Goal: Task Accomplishment & Management: Complete application form

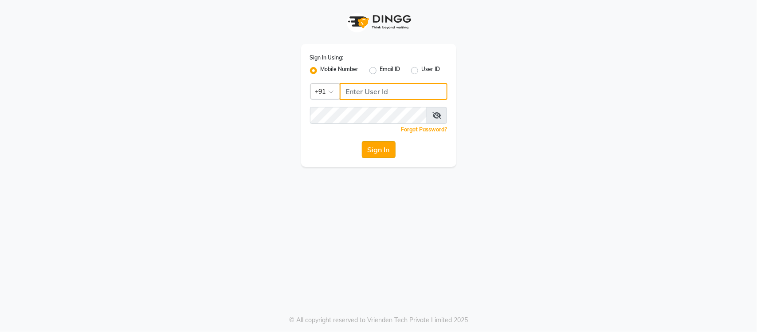
type input "9205559802"
click at [381, 154] on button "Sign In" at bounding box center [379, 149] width 34 height 17
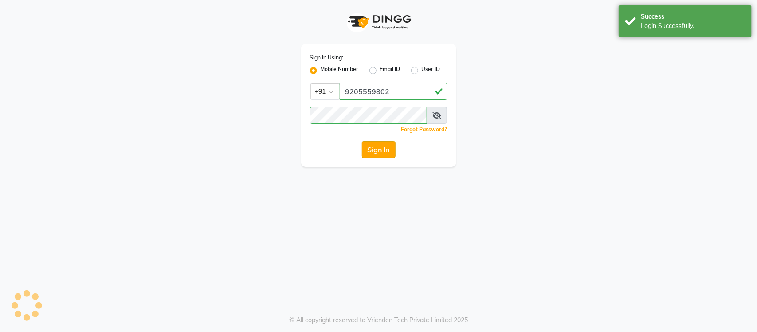
select select "service"
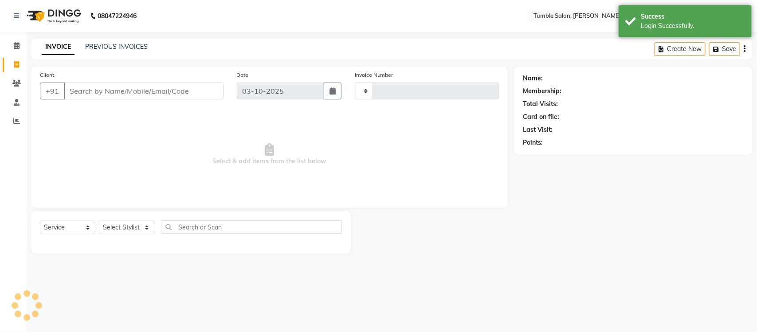
type input "2644"
select select "en"
select select "8207"
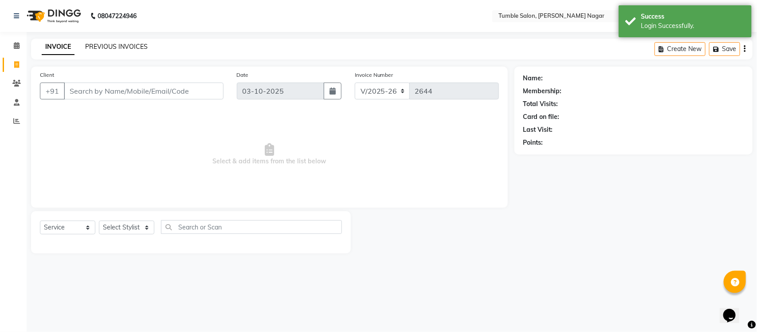
click at [101, 44] on link "PREVIOUS INVOICES" at bounding box center [116, 47] width 63 height 8
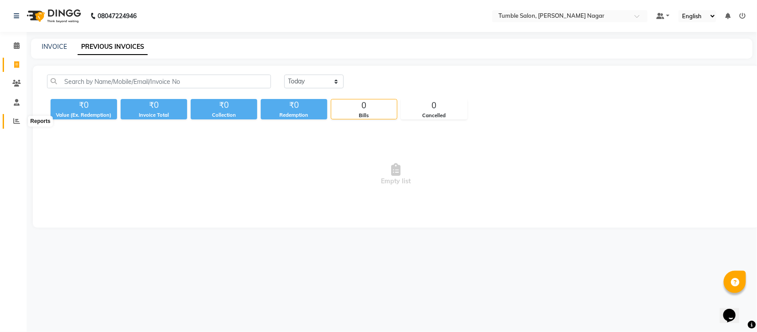
click at [13, 120] on icon at bounding box center [16, 121] width 7 height 7
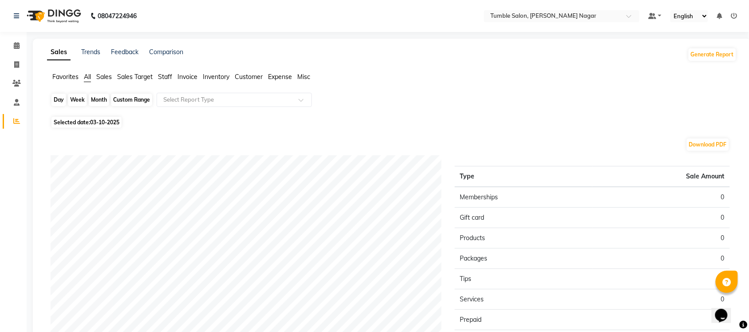
click at [60, 101] on div "Day" at bounding box center [58, 100] width 15 height 12
select select "10"
select select "2025"
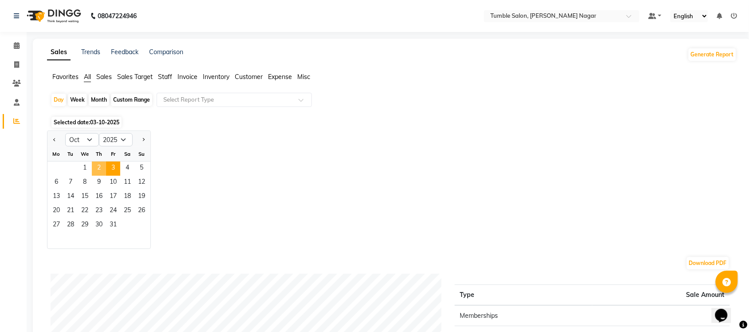
click at [98, 169] on span "2" at bounding box center [99, 168] width 14 height 14
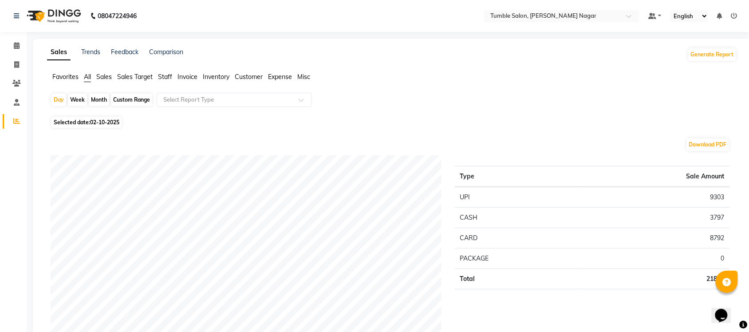
click at [103, 74] on span "Sales" at bounding box center [104, 77] width 16 height 8
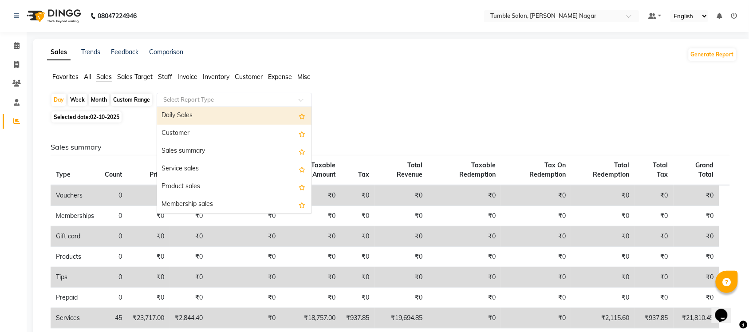
click at [299, 100] on span at bounding box center [304, 102] width 11 height 9
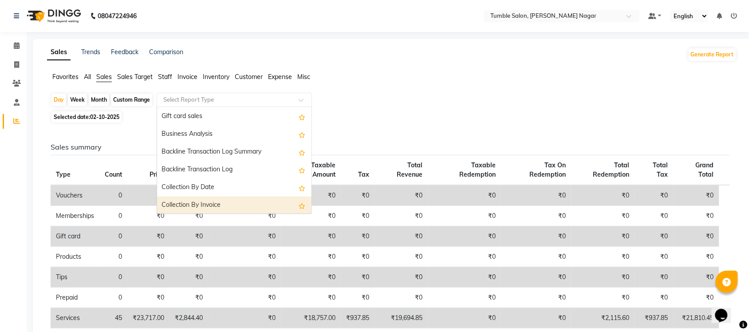
click at [244, 208] on div "Collection By Invoice" at bounding box center [234, 205] width 154 height 18
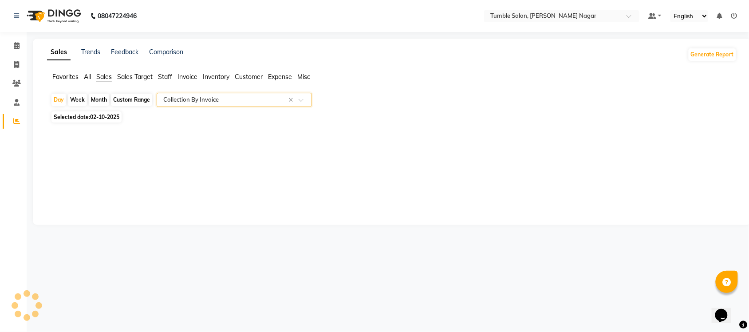
select select "full_report"
select select "csv"
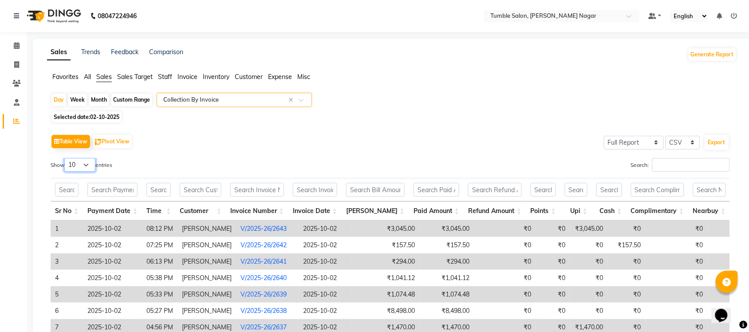
click at [90, 163] on select "10 25 50 100" at bounding box center [79, 165] width 31 height 14
select select "50"
click at [66, 158] on select "10 25 50 100" at bounding box center [79, 165] width 31 height 14
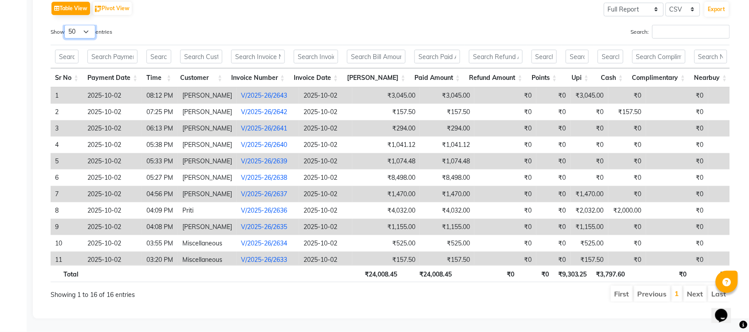
scroll to position [47, 0]
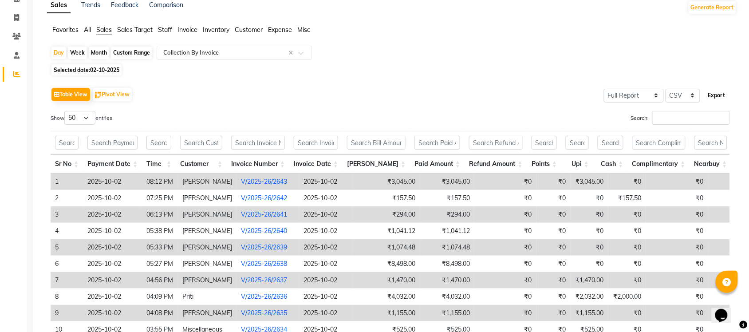
click at [718, 93] on button "Export" at bounding box center [716, 95] width 24 height 15
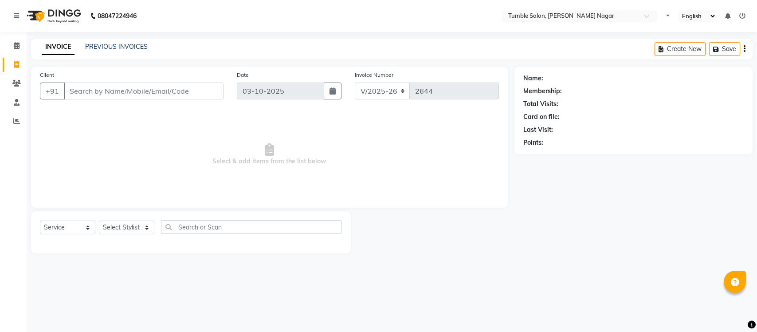
select select "8207"
select select "service"
click at [16, 120] on icon at bounding box center [16, 121] width 7 height 7
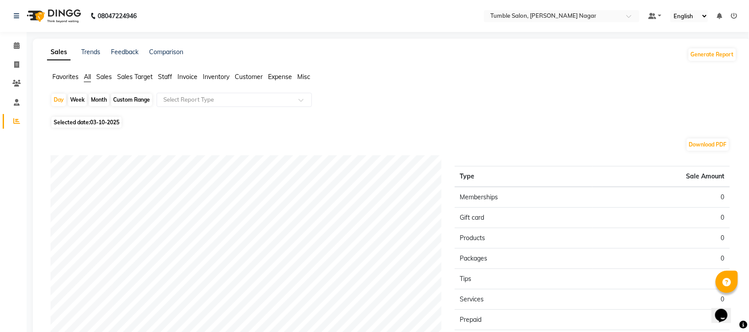
click at [162, 75] on span "Staff" at bounding box center [165, 77] width 14 height 8
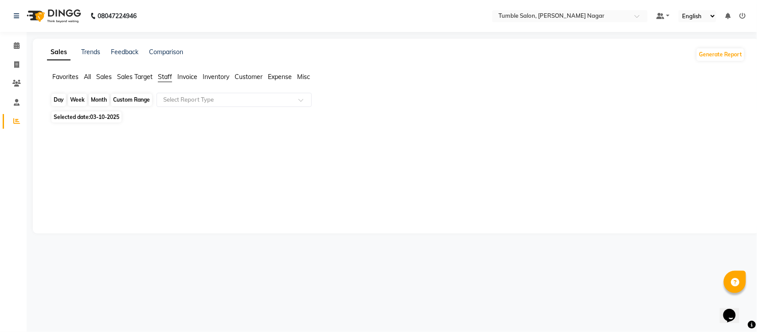
click at [61, 98] on div "Day" at bounding box center [58, 100] width 15 height 12
select select "10"
select select "2025"
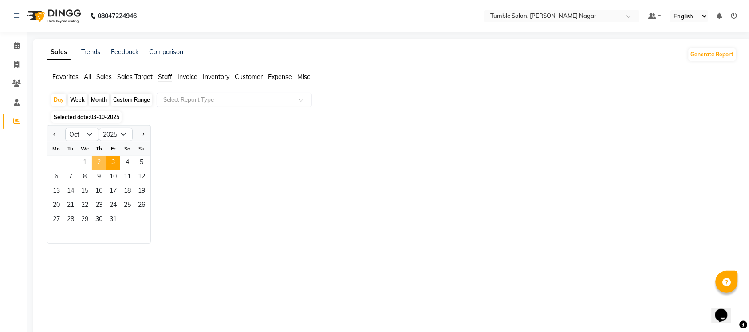
click at [96, 165] on span "2" at bounding box center [99, 163] width 14 height 14
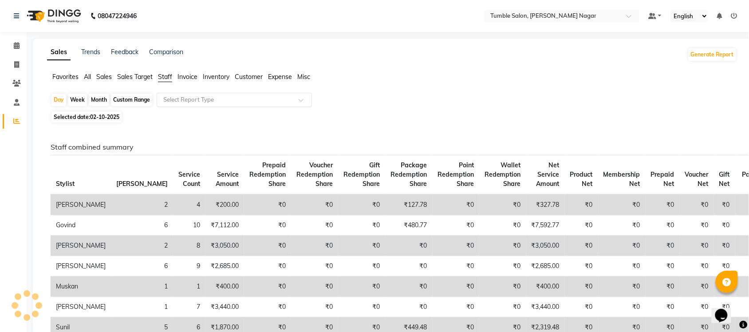
click at [302, 98] on div at bounding box center [234, 99] width 154 height 9
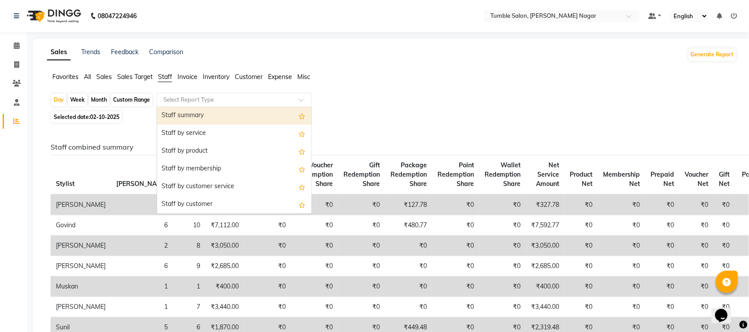
click at [240, 118] on div "Staff summary" at bounding box center [234, 116] width 154 height 18
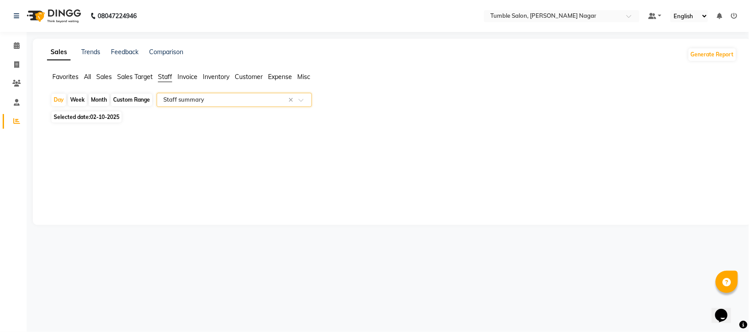
select select "full_report"
select select "csv"
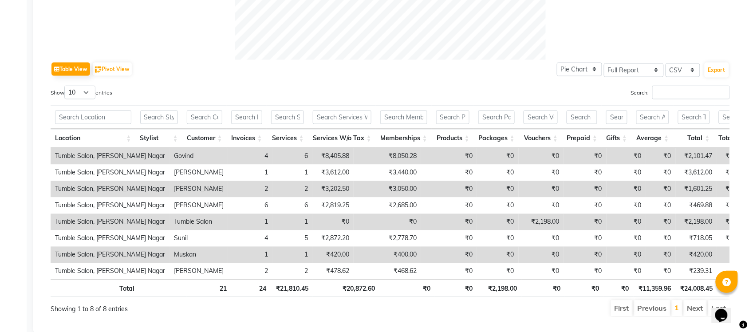
scroll to position [426, 0]
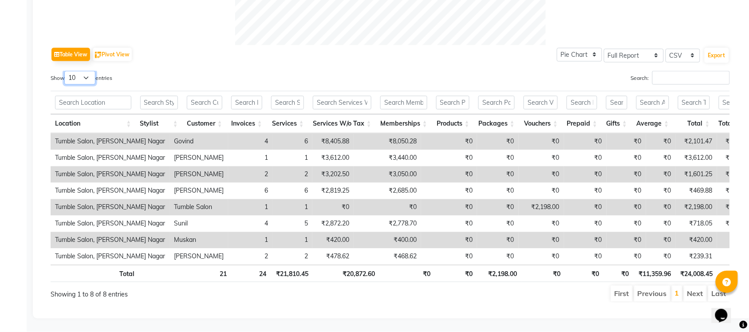
click at [89, 71] on select "10 25 50 100" at bounding box center [79, 78] width 31 height 14
select select "25"
click at [66, 71] on select "10 25 50 100" at bounding box center [79, 78] width 31 height 14
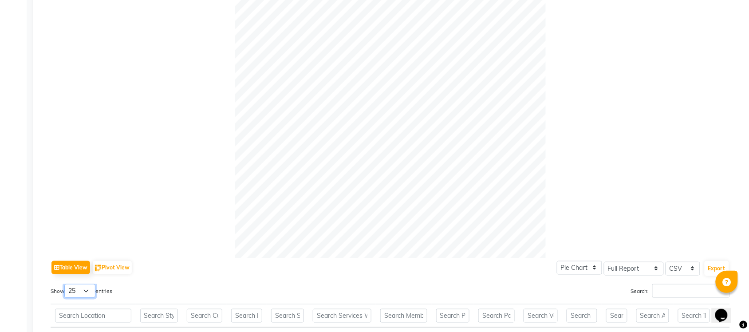
scroll to position [0, 0]
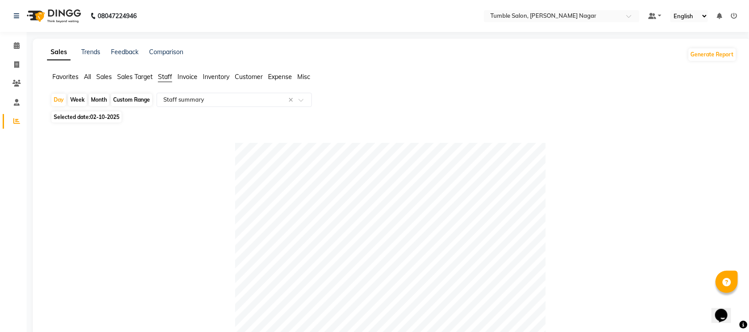
click at [93, 101] on div "Month" at bounding box center [99, 100] width 20 height 12
select select "10"
select select "2025"
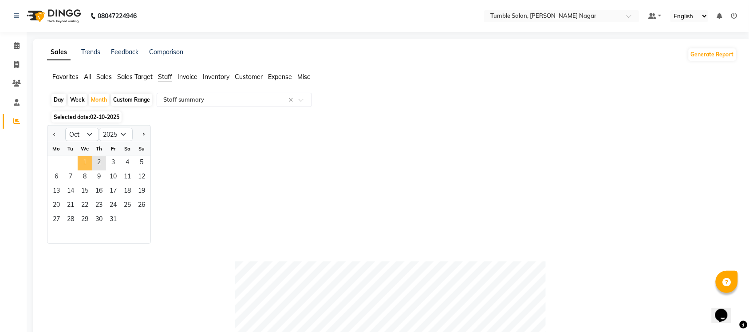
click at [81, 160] on span "1" at bounding box center [85, 163] width 14 height 14
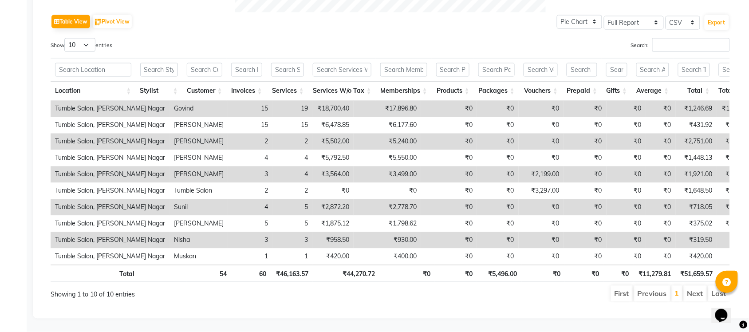
scroll to position [453, 0]
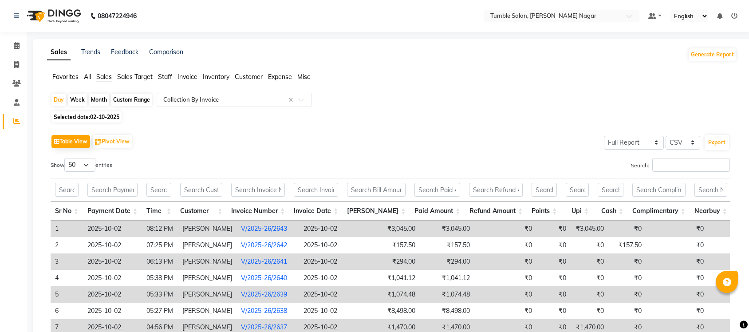
select select "full_report"
select select "csv"
select select "50"
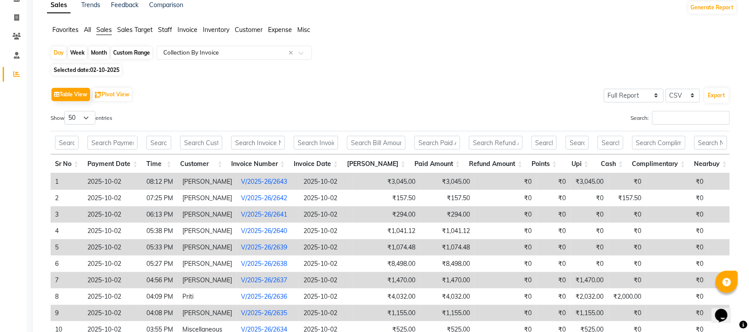
click at [169, 29] on span "Staff" at bounding box center [165, 30] width 14 height 8
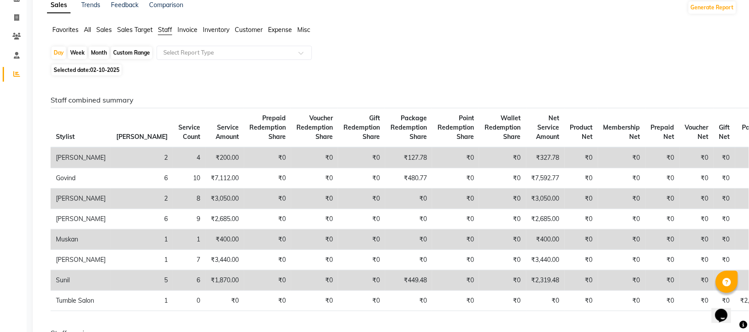
click at [92, 53] on div "Month" at bounding box center [99, 53] width 20 height 12
select select "10"
select select "2025"
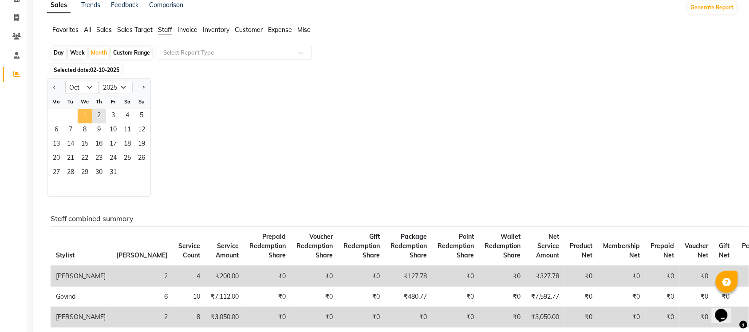
click at [85, 119] on span "1" at bounding box center [85, 116] width 14 height 14
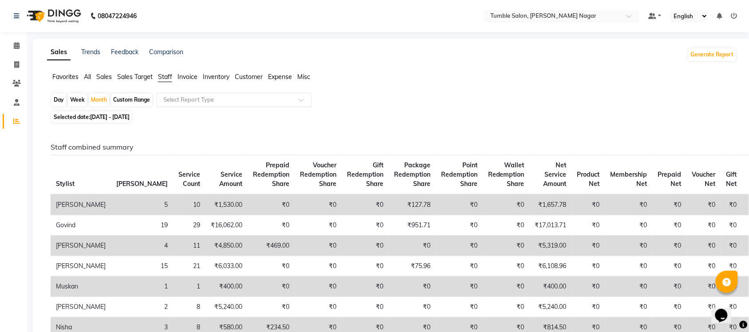
click at [302, 101] on span at bounding box center [304, 102] width 11 height 9
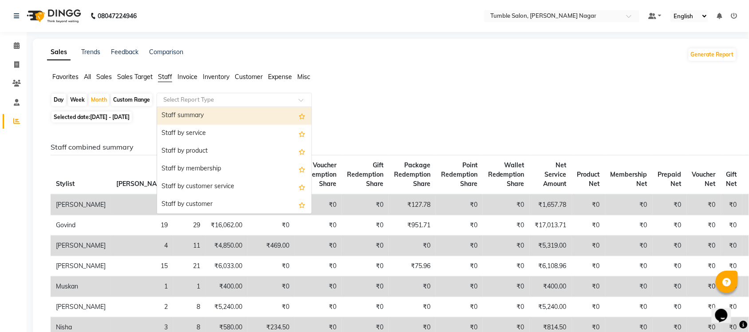
click at [258, 115] on div "Staff summary" at bounding box center [234, 116] width 154 height 18
select select "full_report"
select select "csv"
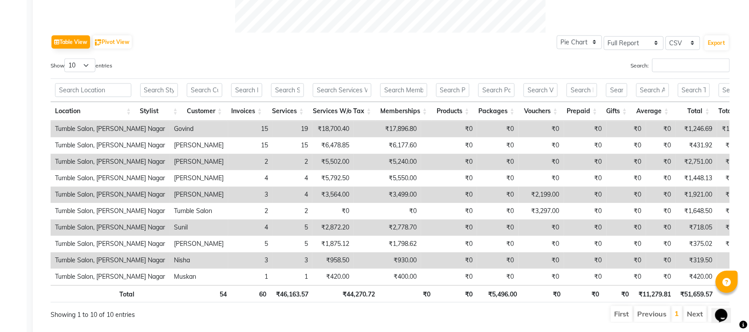
scroll to position [435, 0]
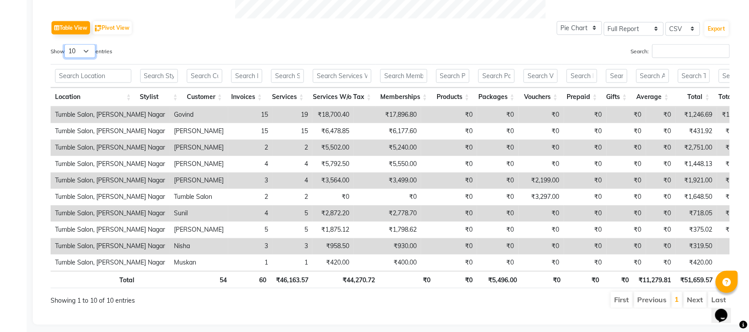
click at [86, 49] on select "10 25 50 100" at bounding box center [79, 51] width 31 height 14
select select "50"
click at [66, 44] on select "10 25 50 100" at bounding box center [79, 51] width 31 height 14
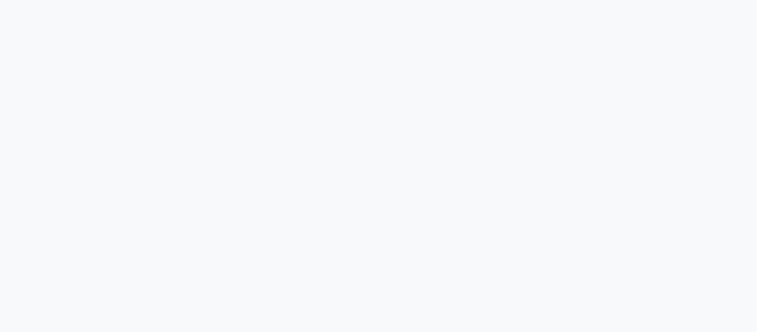
select select "8207"
select select "service"
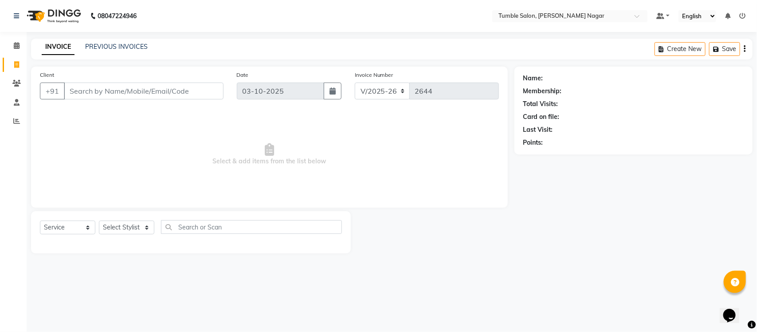
type input "9"
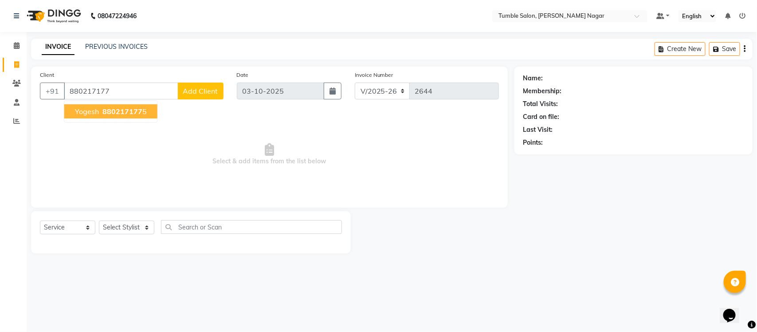
click at [86, 109] on span "yogesh" at bounding box center [87, 111] width 24 height 9
type input "8802171775"
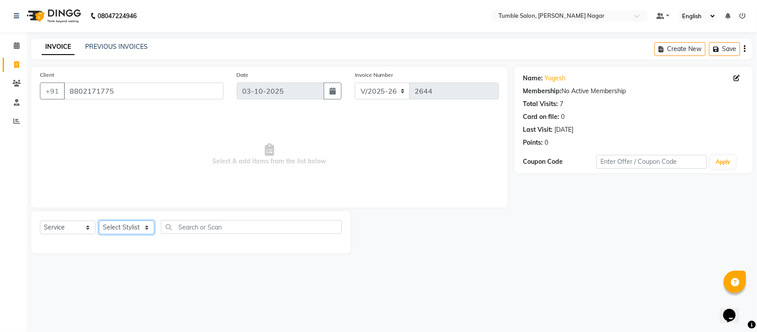
click at [145, 227] on select "Select Stylist Finance id Fiza Abbasi Govind Kiran Singh Krishna Lokesh Mahende…" at bounding box center [126, 227] width 55 height 14
select select "77847"
click at [99, 220] on select "Select Stylist Finance id Fiza Abbasi Govind Kiran Singh Krishna Lokesh Mahende…" at bounding box center [126, 227] width 55 height 14
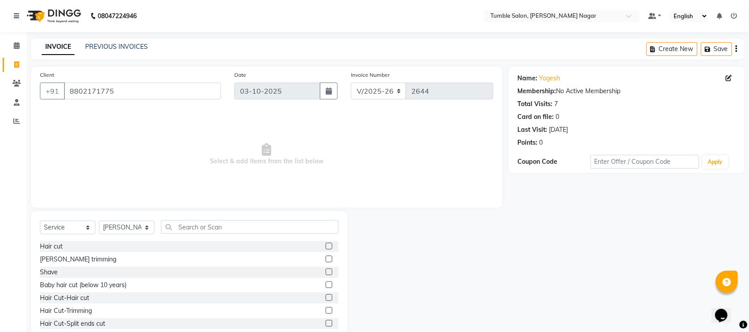
click at [326, 246] on label at bounding box center [329, 246] width 7 height 7
click at [326, 246] on input "checkbox" at bounding box center [329, 247] width 6 height 6
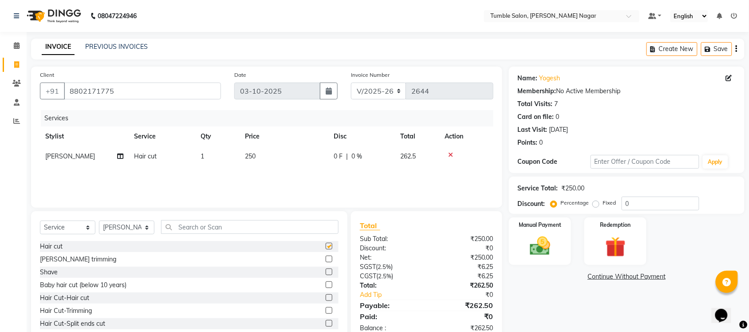
checkbox input "false"
click at [232, 225] on input "text" at bounding box center [249, 227] width 177 height 14
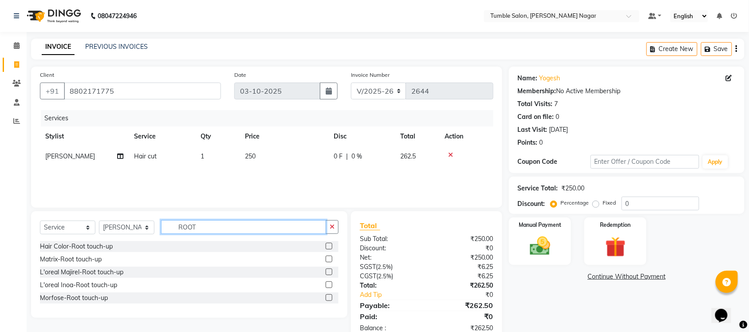
type input "ROOT"
click at [331, 284] on label at bounding box center [329, 284] width 7 height 7
click at [331, 284] on input "checkbox" at bounding box center [329, 285] width 6 height 6
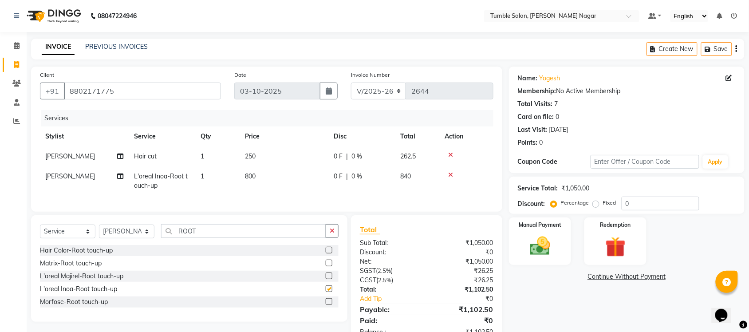
checkbox input "false"
click at [644, 204] on input "0" at bounding box center [660, 203] width 78 height 14
type input "40"
click at [585, 311] on div "Name: Yogesh Membership: No Active Membership Total Visits: 7 Card on file: 0 L…" at bounding box center [630, 206] width 242 height 279
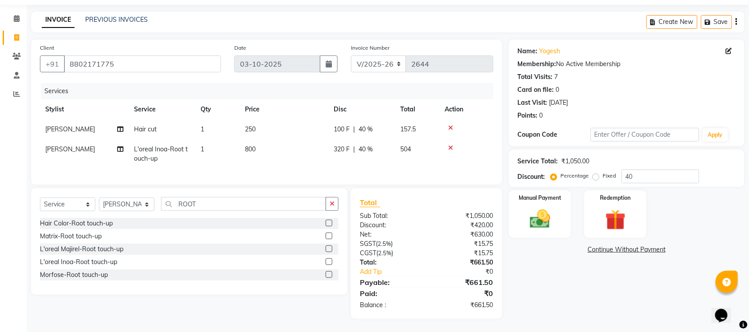
click at [545, 234] on div "Name: Yogesh Membership: No Active Membership Total Visits: 7 Card on file: 0 L…" at bounding box center [630, 178] width 242 height 279
click at [542, 218] on img at bounding box center [540, 219] width 35 height 24
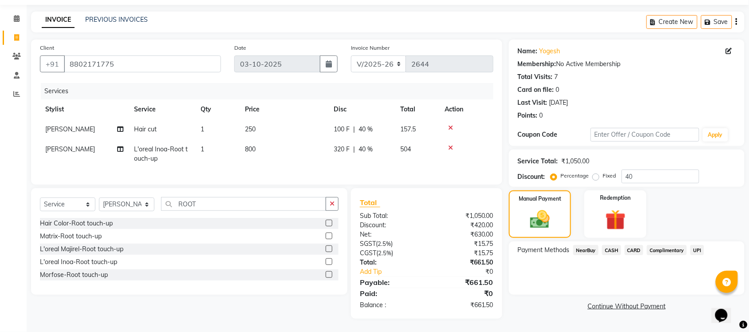
click at [633, 245] on span "CARD" at bounding box center [634, 250] width 19 height 10
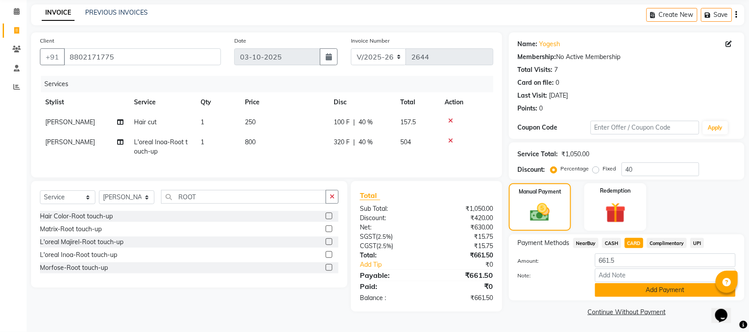
click at [624, 287] on button "Add Payment" at bounding box center [665, 290] width 141 height 14
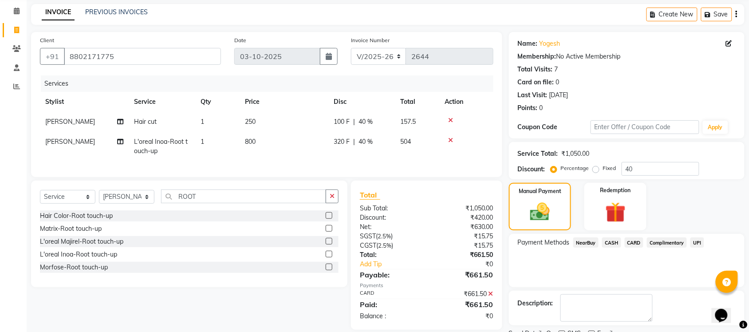
scroll to position [71, 0]
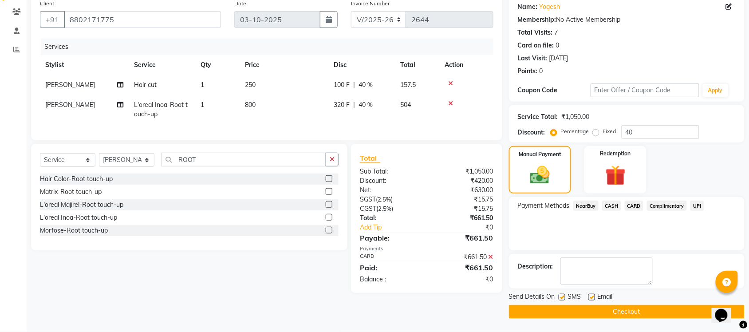
click at [641, 315] on button "Checkout" at bounding box center [627, 312] width 236 height 14
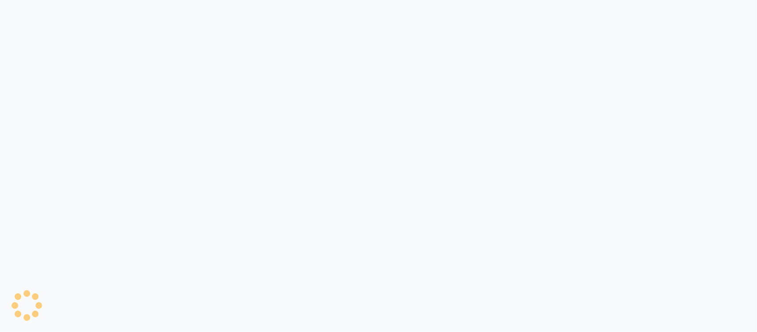
select select "service"
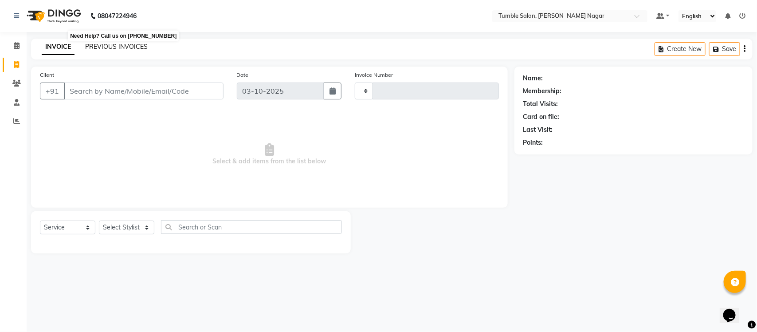
type input "2645"
select select "8207"
click at [10, 120] on span at bounding box center [17, 121] width 16 height 10
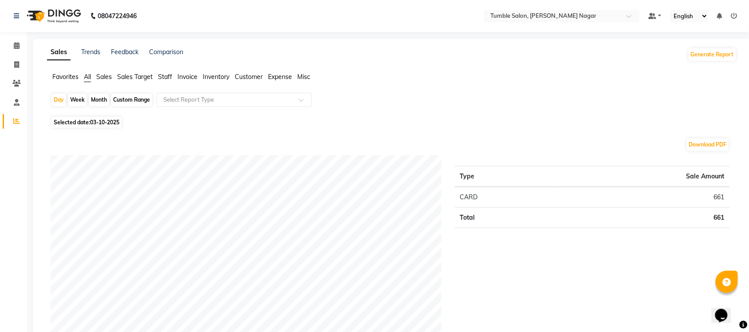
click at [102, 75] on span "Sales" at bounding box center [104, 77] width 16 height 8
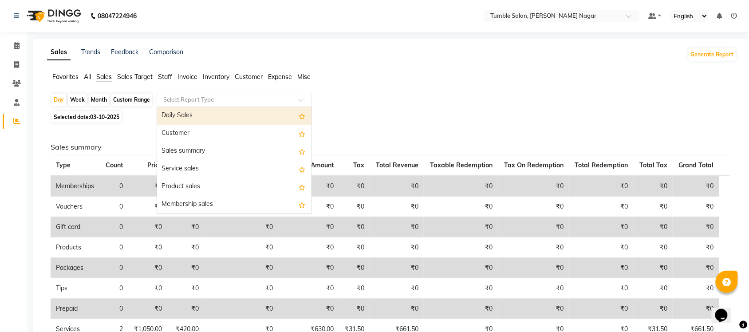
click at [305, 100] on span at bounding box center [304, 102] width 11 height 9
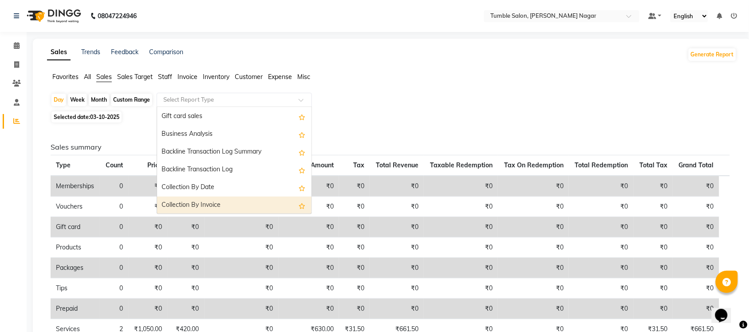
click at [241, 203] on div "Collection By Invoice" at bounding box center [234, 205] width 154 height 18
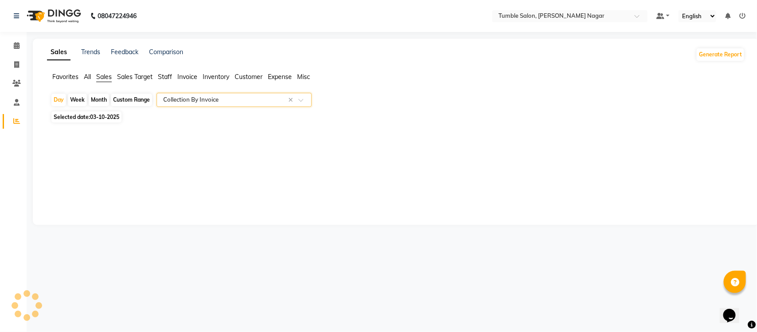
select select "full_report"
select select "csv"
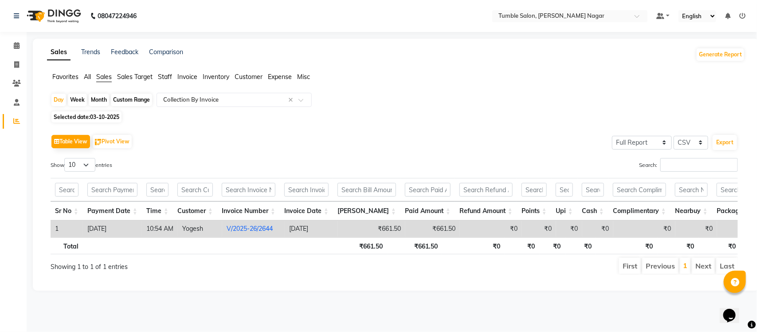
click at [103, 102] on div "Month" at bounding box center [99, 100] width 20 height 12
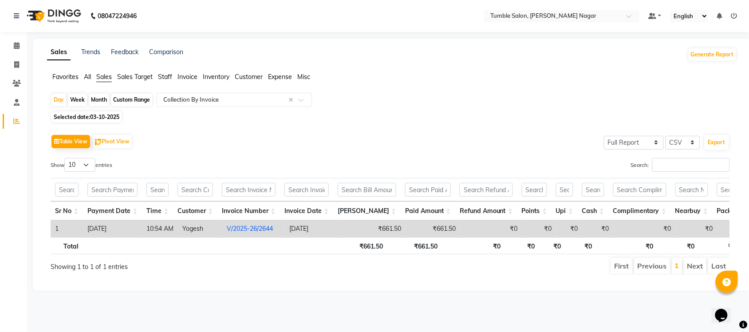
select select "10"
select select "2025"
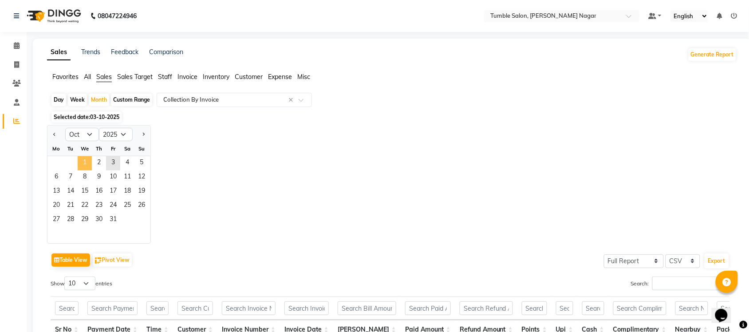
click at [85, 161] on span "1" at bounding box center [85, 163] width 14 height 14
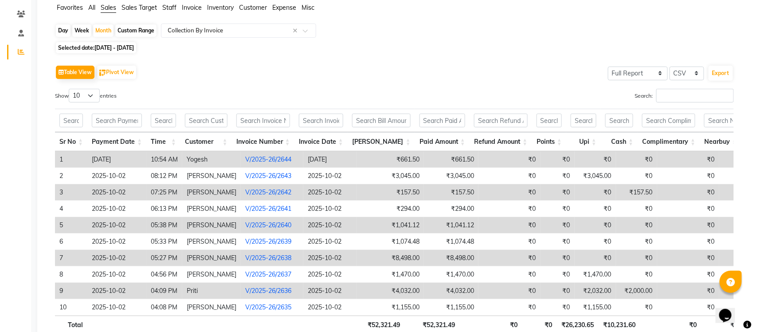
scroll to position [138, 0]
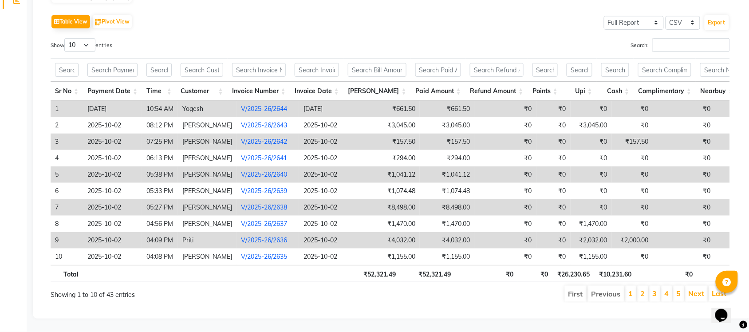
click at [269, 138] on link "V/2025-26/2642" at bounding box center [264, 142] width 46 height 8
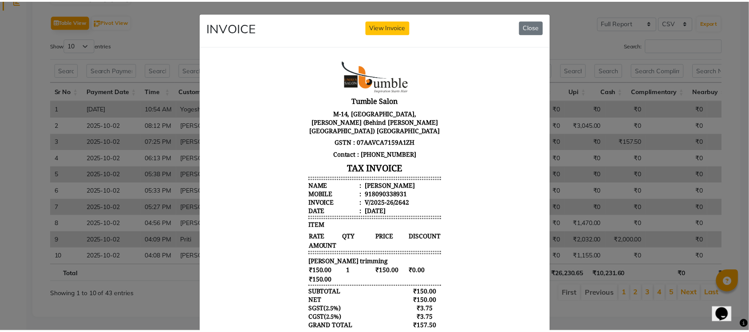
scroll to position [0, 0]
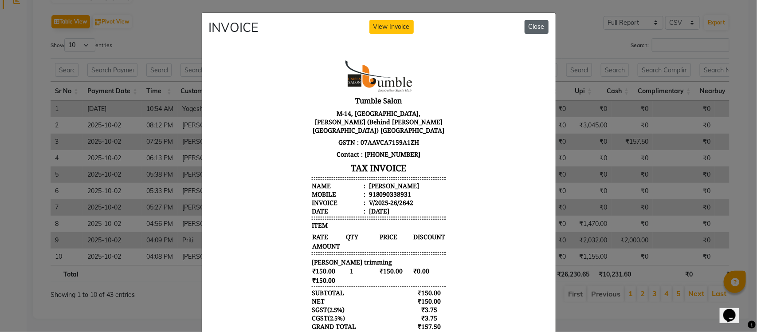
click at [525, 27] on button "Close" at bounding box center [537, 27] width 24 height 14
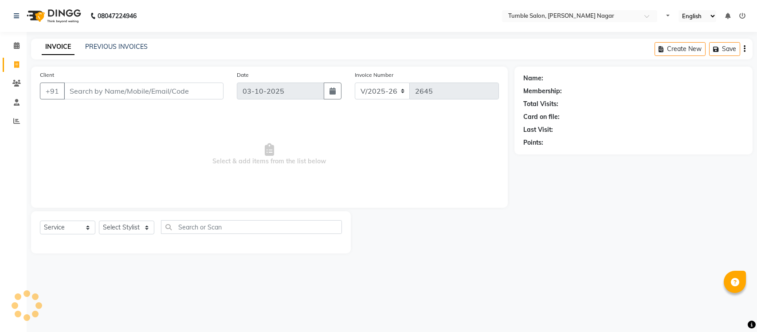
select select "8207"
select select "service"
click at [14, 122] on icon at bounding box center [16, 121] width 7 height 7
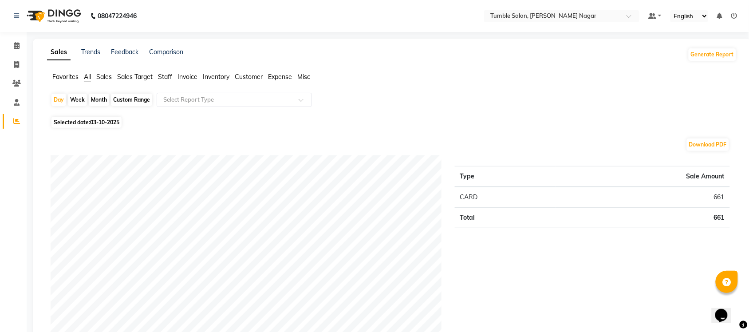
click at [109, 76] on span "Sales" at bounding box center [104, 77] width 16 height 8
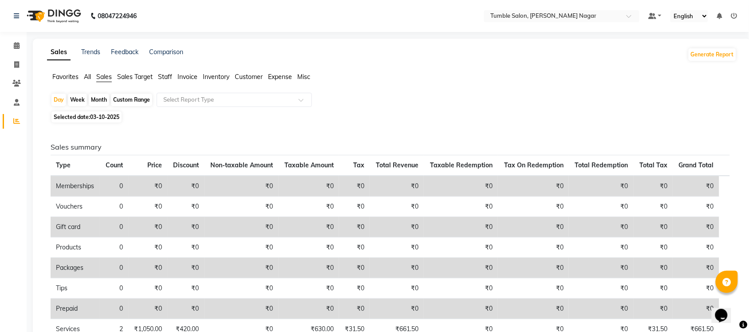
click at [98, 100] on div "Month" at bounding box center [99, 100] width 20 height 12
select select "10"
select select "2025"
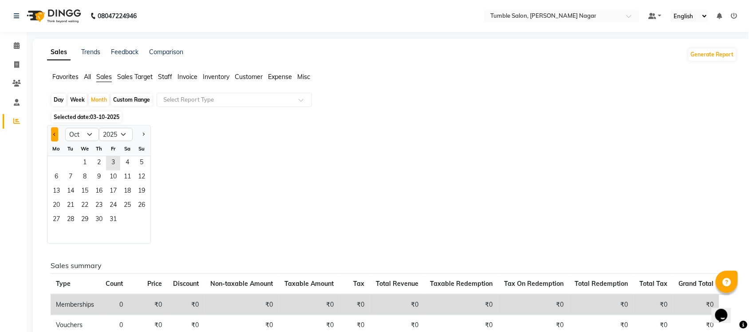
click at [55, 134] on span "Previous month" at bounding box center [54, 134] width 3 height 3
select select "9"
click at [140, 102] on div "Custom Range" at bounding box center [131, 100] width 41 height 12
select select "10"
select select "2025"
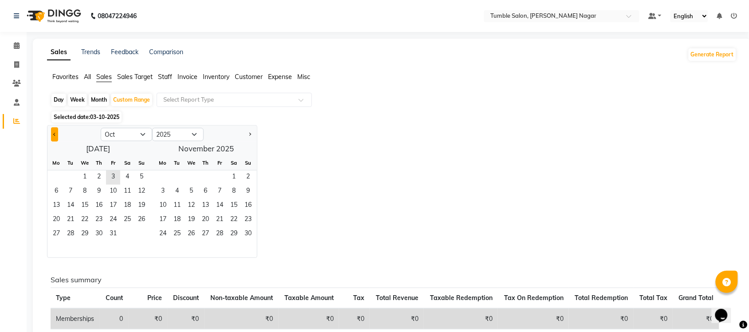
click at [52, 131] on button "Previous month" at bounding box center [54, 134] width 7 height 14
select select "9"
click at [56, 180] on span "1" at bounding box center [56, 177] width 14 height 14
click at [141, 202] on span "21" at bounding box center [141, 206] width 14 height 14
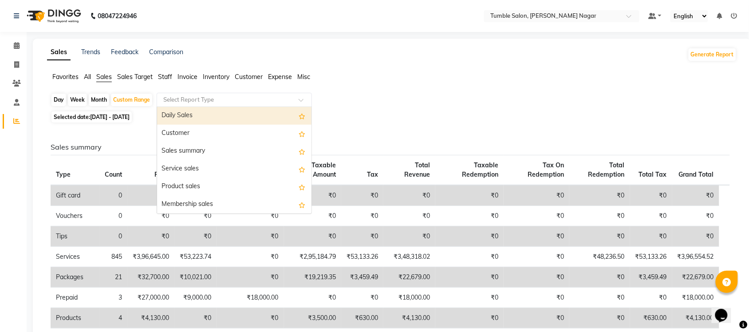
click at [301, 100] on span at bounding box center [304, 102] width 11 height 9
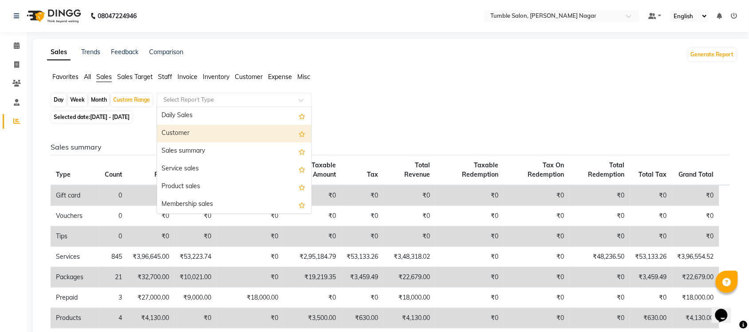
scroll to position [212, 0]
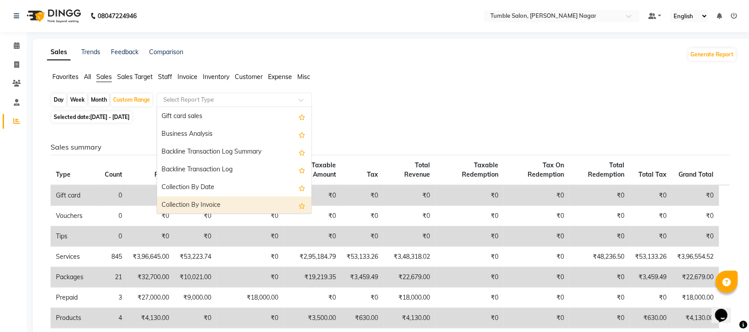
click at [236, 207] on div "Collection By Invoice" at bounding box center [234, 205] width 154 height 18
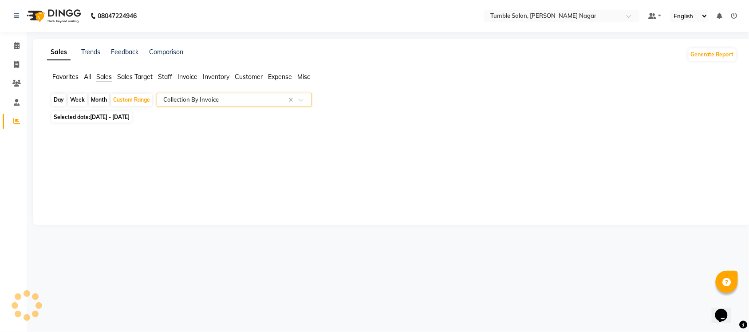
select select "full_report"
select select "csv"
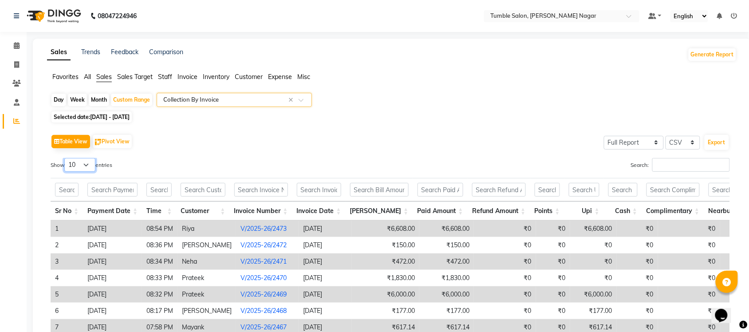
click at [88, 163] on select "10 25 50 100" at bounding box center [79, 165] width 31 height 14
select select "100"
click at [66, 158] on select "10 25 50 100" at bounding box center [79, 165] width 31 height 14
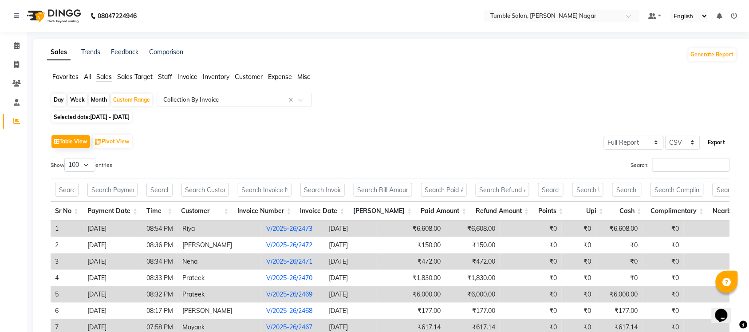
click at [711, 145] on button "Export" at bounding box center [716, 142] width 24 height 15
click at [113, 100] on div "Custom Range" at bounding box center [131, 100] width 41 height 12
select select "9"
select select "2025"
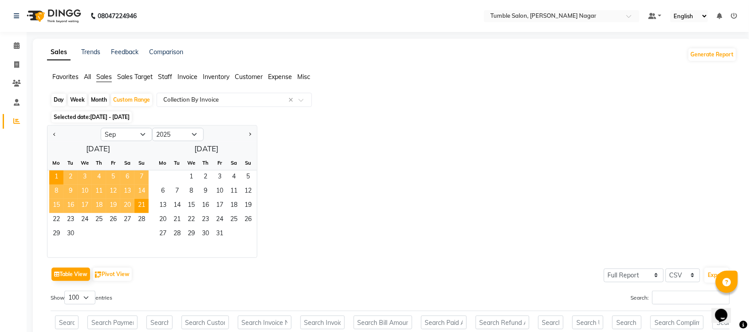
click at [373, 196] on div "Jan Feb Mar Apr May Jun Jul Aug Sep Oct Nov Dec 2015 2016 2017 2018 2019 2020 2…" at bounding box center [392, 191] width 690 height 133
click at [89, 242] on div at bounding box center [97, 249] width 101 height 16
click at [29, 211] on main "Sales Trends Feedback Comparison Generate Report Favorites All Sales Sales Targ…" at bounding box center [388, 318] width 722 height 559
click at [59, 221] on span "22" at bounding box center [56, 220] width 14 height 14
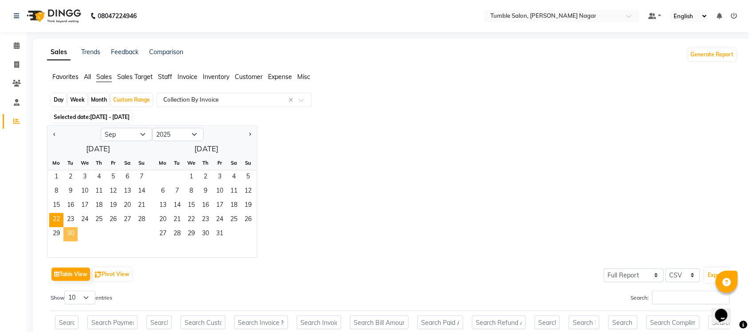
click at [74, 236] on span "30" at bounding box center [70, 234] width 14 height 14
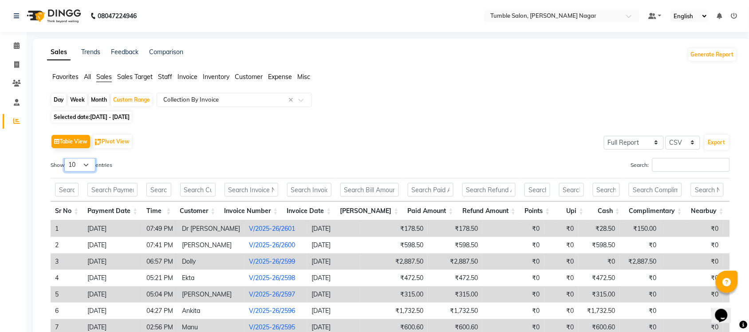
click at [91, 165] on select "10 25 50 100" at bounding box center [79, 165] width 31 height 14
select select "100"
click at [66, 158] on select "10 25 50 100" at bounding box center [79, 165] width 31 height 14
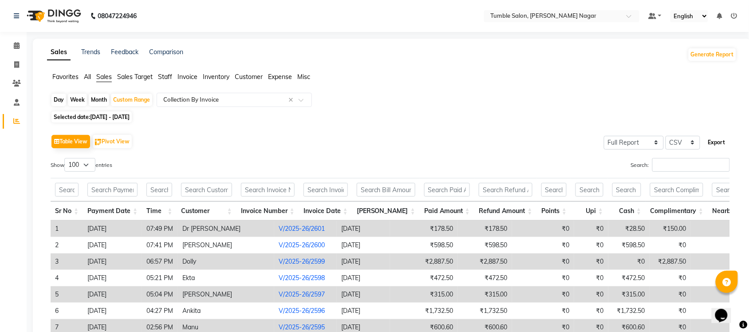
click at [711, 144] on button "Export" at bounding box center [716, 142] width 24 height 15
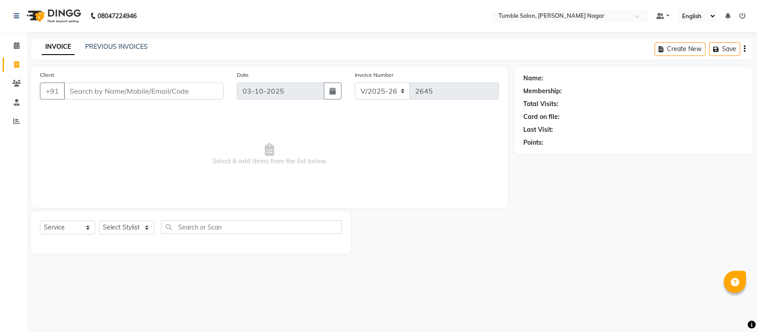
select select "8207"
select select "service"
click at [144, 227] on select "Select Stylist Finance id Fiza Abbasi Govind Kiran Singh Krishna Lokesh Mahende…" at bounding box center [126, 227] width 55 height 14
select select "77846"
click at [99, 220] on select "Select Stylist Finance id Fiza Abbasi Govind Kiran Singh Krishna Lokesh Mahende…" at bounding box center [126, 227] width 55 height 14
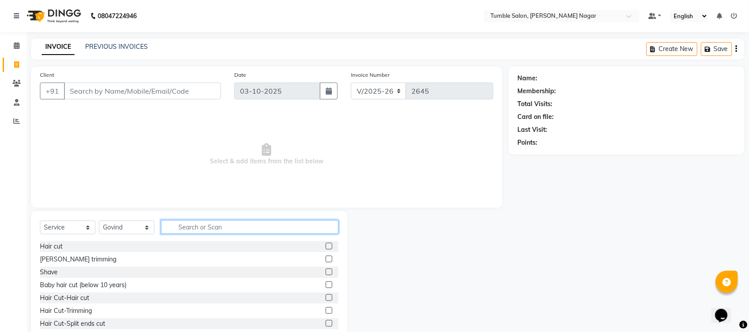
click at [225, 223] on input "text" at bounding box center [249, 227] width 177 height 14
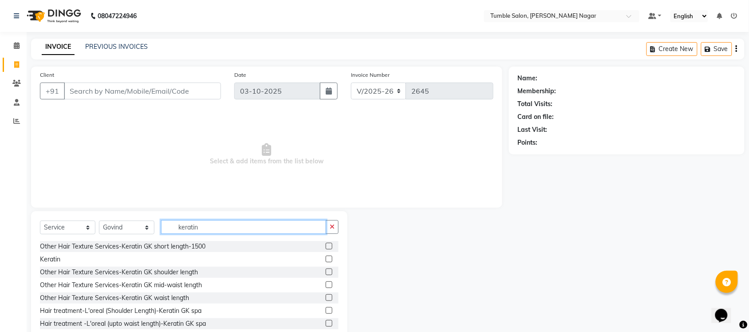
type input "keratin"
click at [326, 283] on label at bounding box center [329, 284] width 7 height 7
click at [326, 283] on input "checkbox" at bounding box center [329, 285] width 6 height 6
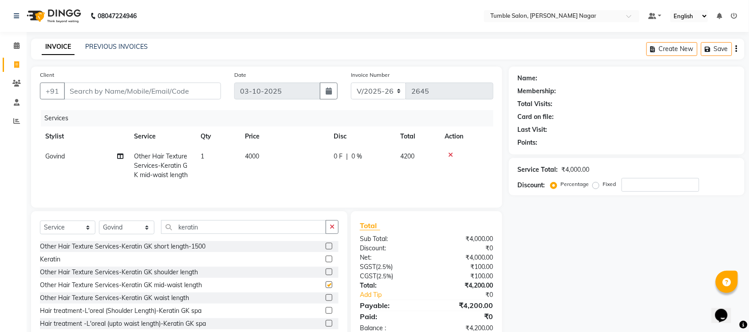
checkbox input "false"
click at [225, 231] on input "keratin" at bounding box center [243, 227] width 165 height 14
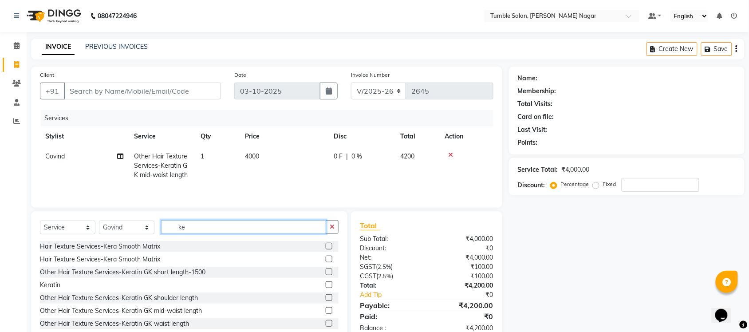
type input "k"
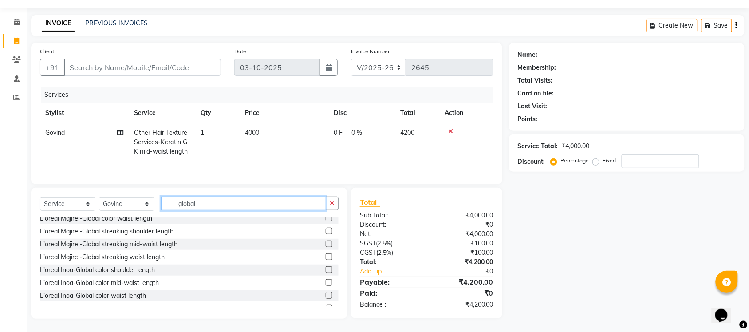
scroll to position [155, 0]
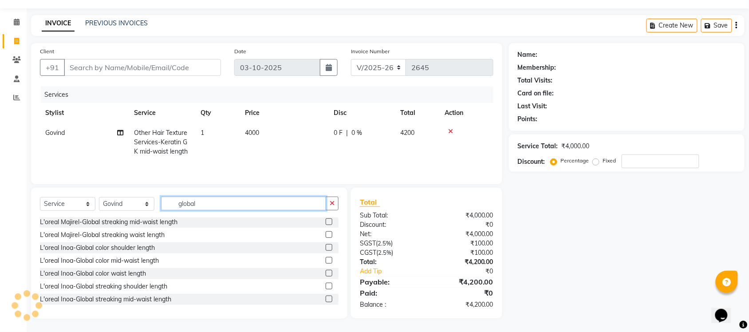
type input "global"
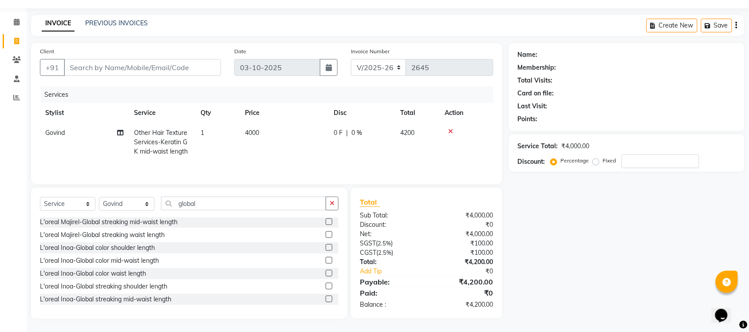
click at [326, 260] on label at bounding box center [329, 260] width 7 height 7
click at [326, 260] on input "checkbox" at bounding box center [329, 261] width 6 height 6
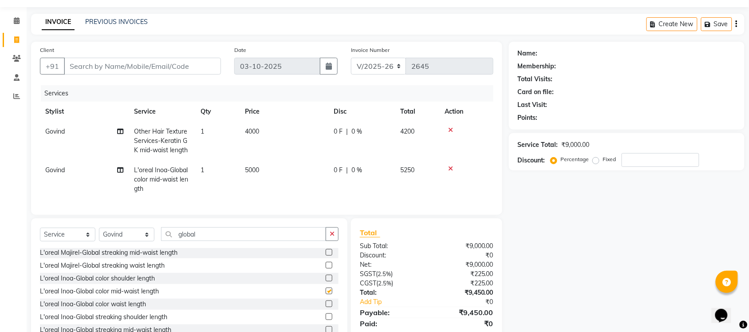
checkbox input "false"
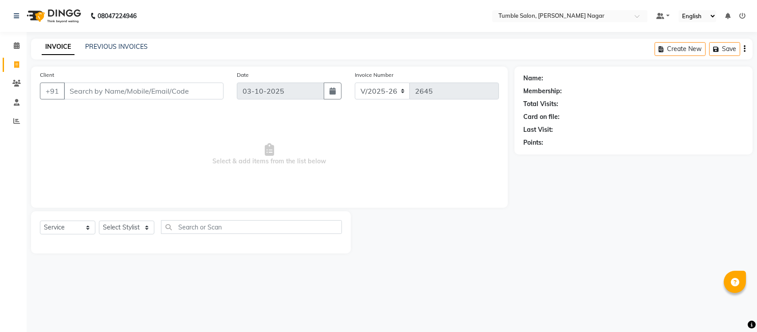
select select "8207"
select select "service"
click at [14, 121] on icon at bounding box center [16, 121] width 7 height 7
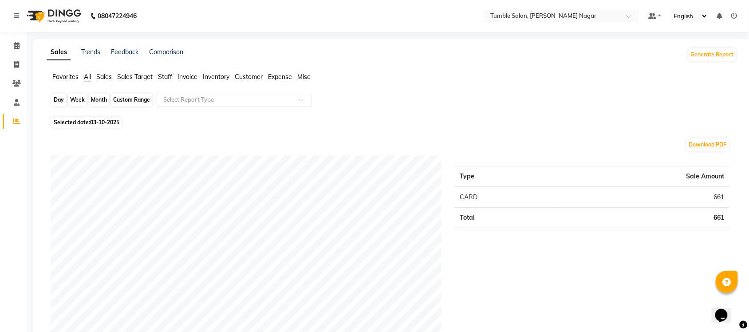
click at [58, 100] on div "Day" at bounding box center [58, 100] width 15 height 12
select select "10"
select select "2025"
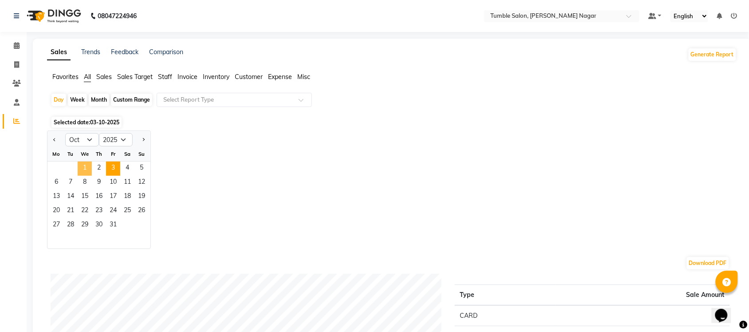
click at [85, 169] on span "1" at bounding box center [85, 168] width 14 height 14
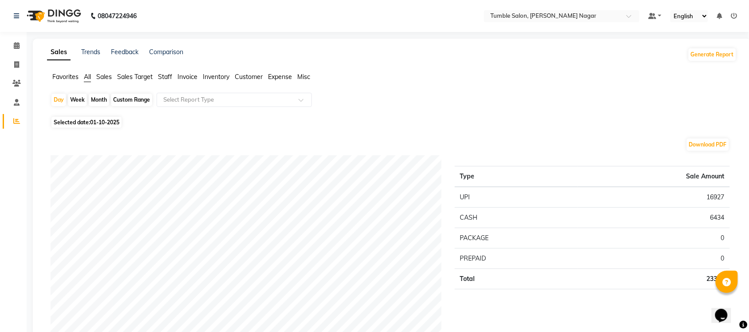
click at [162, 75] on span "Staff" at bounding box center [165, 77] width 14 height 8
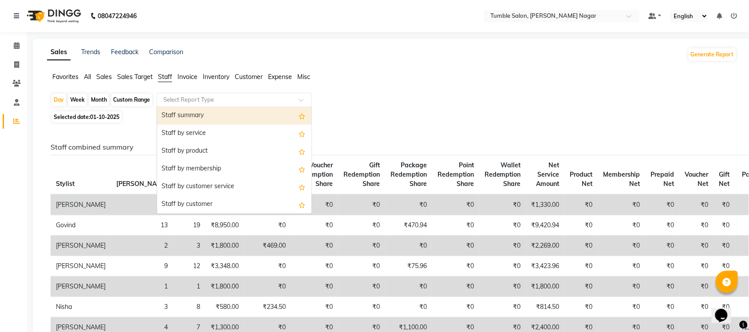
click at [296, 100] on div at bounding box center [234, 99] width 154 height 9
click at [274, 113] on div "Staff summary" at bounding box center [234, 116] width 154 height 18
select select "full_report"
select select "csv"
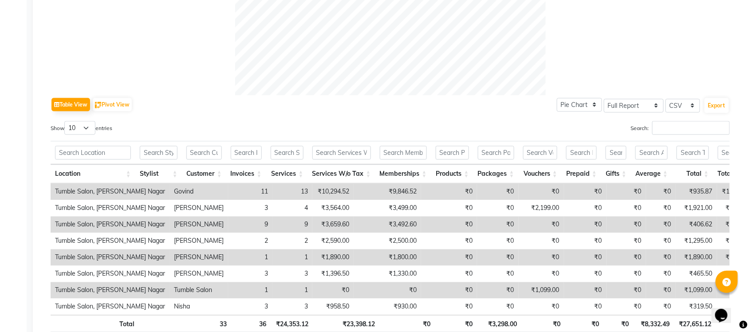
scroll to position [372, 0]
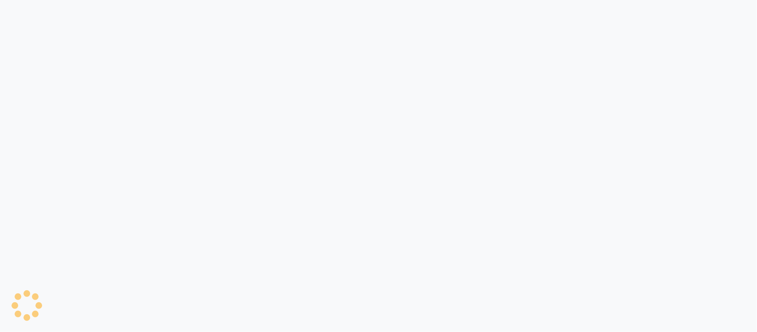
select select "8207"
select select "service"
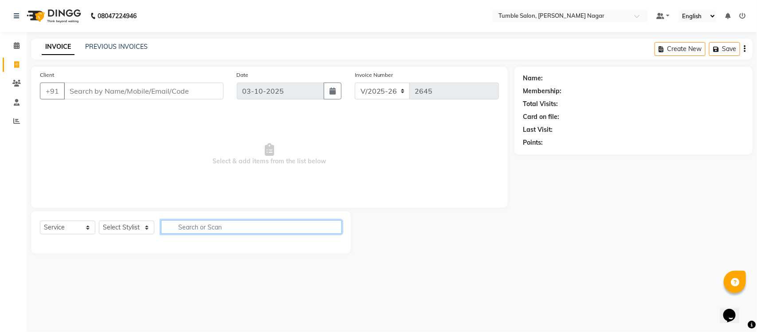
click at [189, 227] on input "text" at bounding box center [251, 227] width 181 height 14
type input "GLO"
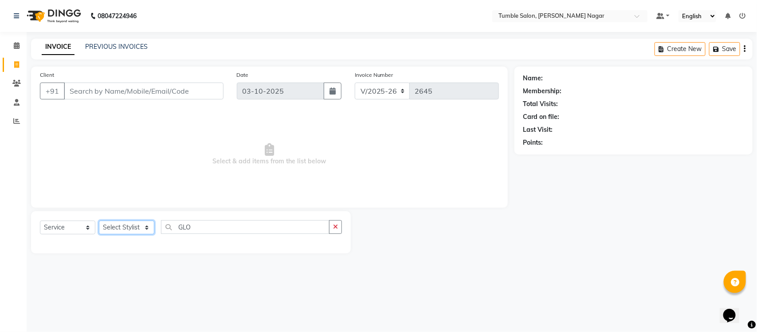
click at [147, 224] on select "Select Stylist Finance id [PERSON_NAME] [PERSON_NAME] [PERSON_NAME] [PERSON_NAM…" at bounding box center [126, 227] width 55 height 14
select select "77846"
click at [99, 220] on select "Select Stylist Finance id [PERSON_NAME] [PERSON_NAME] [PERSON_NAME] [PERSON_NAM…" at bounding box center [126, 227] width 55 height 14
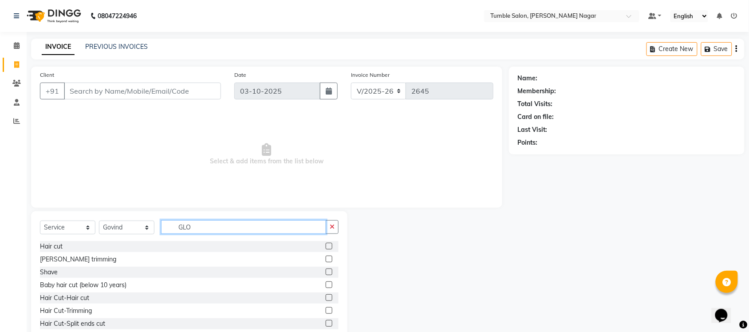
click at [200, 227] on input "GLO" at bounding box center [243, 227] width 165 height 14
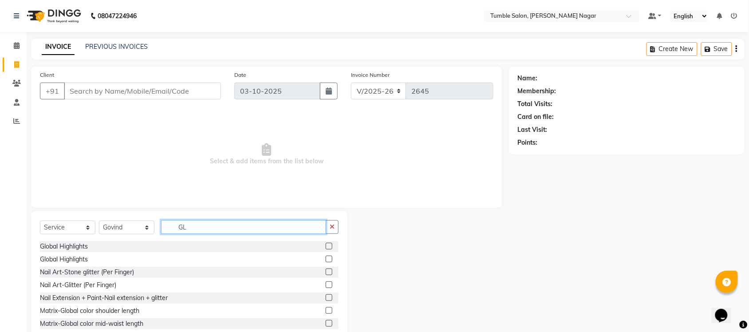
type input "G"
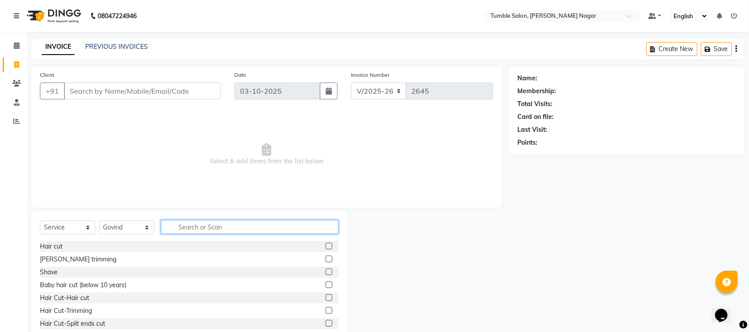
click at [176, 229] on input "text" at bounding box center [249, 227] width 177 height 14
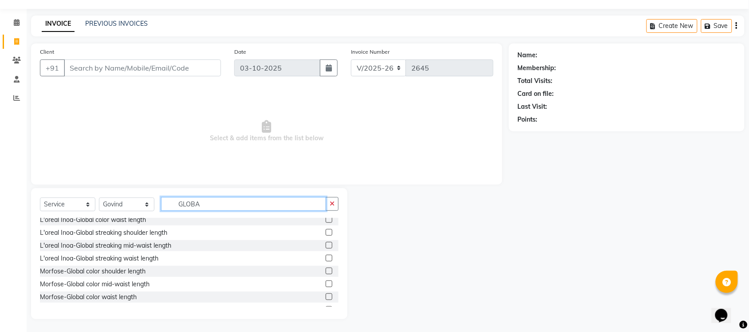
scroll to position [200, 0]
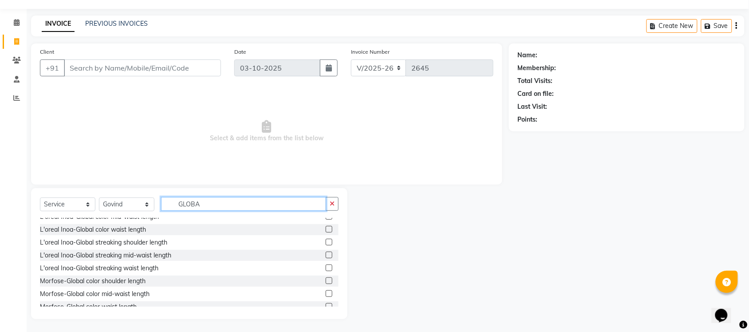
type input "GLOBA"
click at [326, 243] on label at bounding box center [329, 242] width 7 height 7
click at [326, 243] on input "checkbox" at bounding box center [329, 243] width 6 height 6
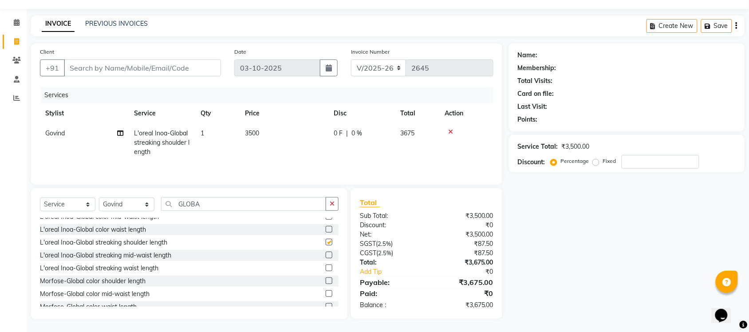
checkbox input "false"
click at [637, 165] on input "number" at bounding box center [660, 162] width 78 height 14
type input "40"
click at [610, 243] on div "Name: Membership: Total Visits: Card on file: Last Visit: Points: Service Total…" at bounding box center [630, 180] width 242 height 275
click at [250, 131] on span "3500" at bounding box center [252, 133] width 14 height 8
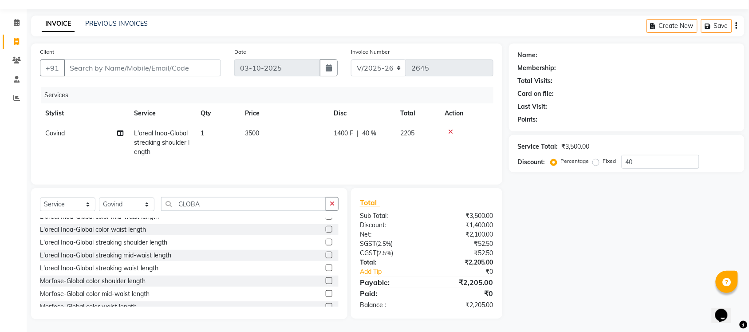
select select "77846"
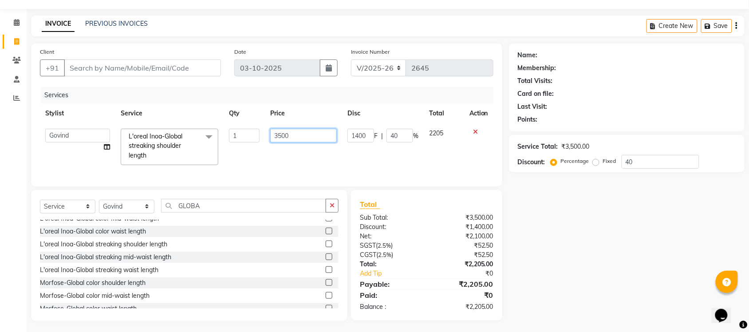
click at [279, 133] on input "3500" at bounding box center [303, 136] width 67 height 14
click at [283, 133] on input "3500" at bounding box center [303, 136] width 67 height 14
type input "3600"
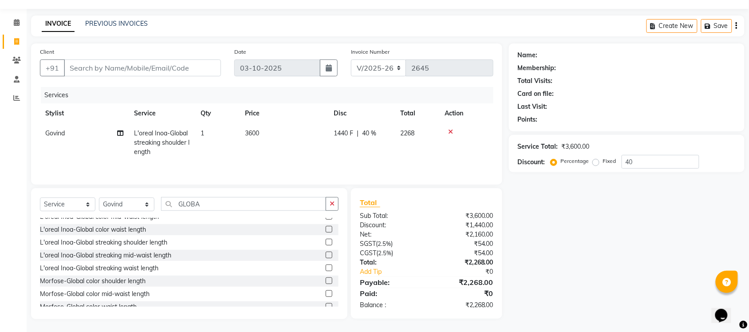
click at [570, 261] on div "Name: Membership: Total Visits: Card on file: Last Visit: Points: Service Total…" at bounding box center [630, 180] width 242 height 275
click at [253, 134] on span "3600" at bounding box center [252, 133] width 14 height 8
select select "77846"
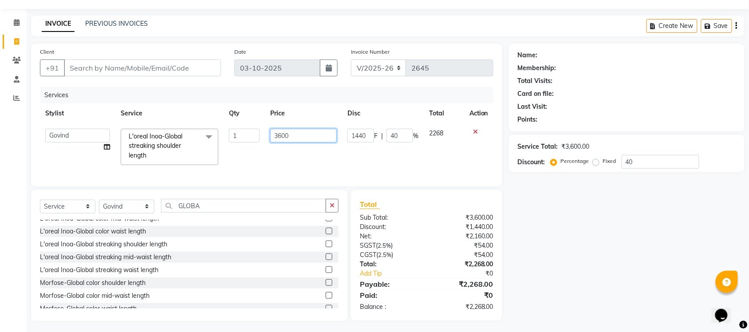
click at [281, 136] on input "3600" at bounding box center [303, 136] width 67 height 14
type input "3700"
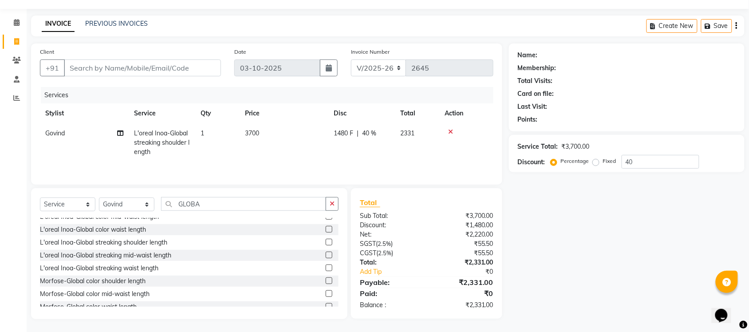
click at [637, 265] on div "Name: Membership: Total Visits: Card on file: Last Visit: Points: Service Total…" at bounding box center [630, 180] width 242 height 275
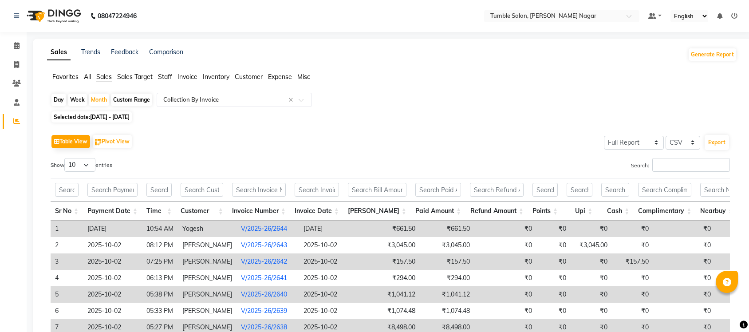
select select "full_report"
select select "csv"
